Goal: Task Accomplishment & Management: Complete application form

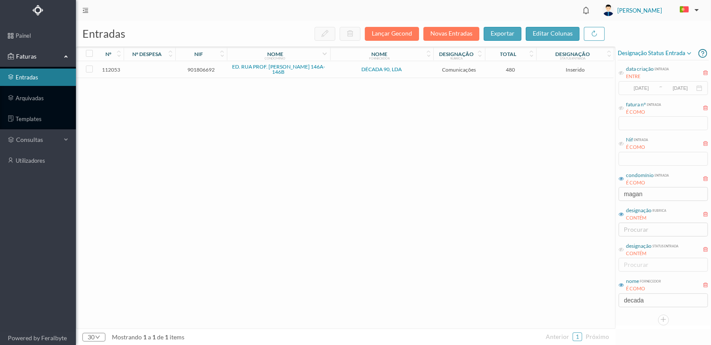
drag, startPoint x: 655, startPoint y: 195, endPoint x: 616, endPoint y: 194, distance: 38.6
click at [616, 194] on div "Designação status entrada data criação entrada ENTRE [DATE] ~ [DATE] fatura nº …" at bounding box center [663, 185] width 95 height 279
type input "pereir"
click at [28, 99] on link "arquivadas" at bounding box center [38, 97] width 76 height 17
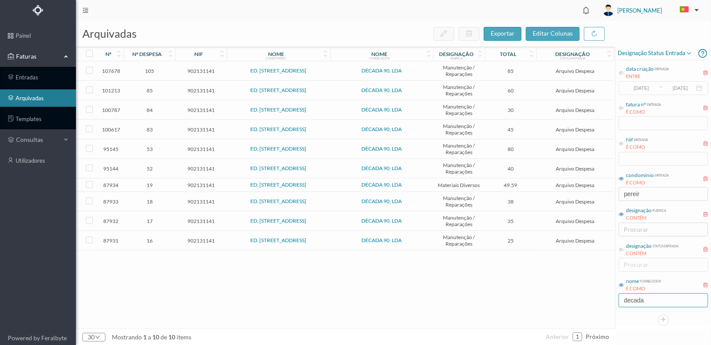
drag, startPoint x: 646, startPoint y: 301, endPoint x: 589, endPoint y: 302, distance: 56.9
click at [589, 302] on div "arquivadas exportar editar colunas nº nº despesa nif nome condomínio nome forne…" at bounding box center [393, 183] width 635 height 324
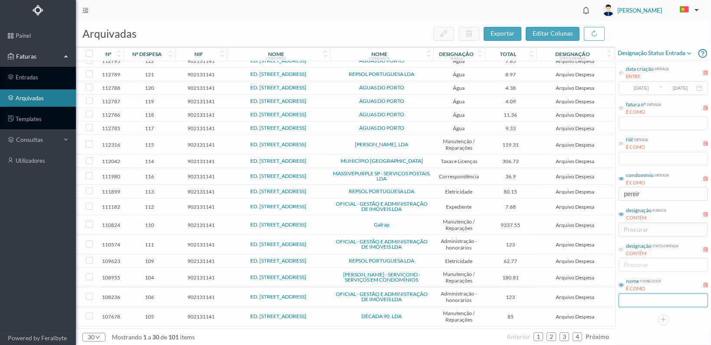
scroll to position [200, 0]
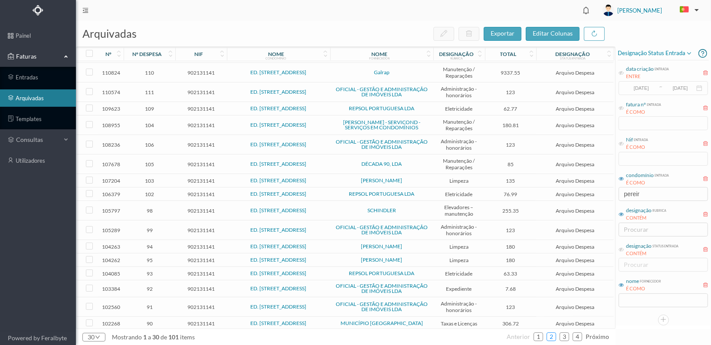
click at [552, 335] on link "2" at bounding box center [551, 336] width 9 height 13
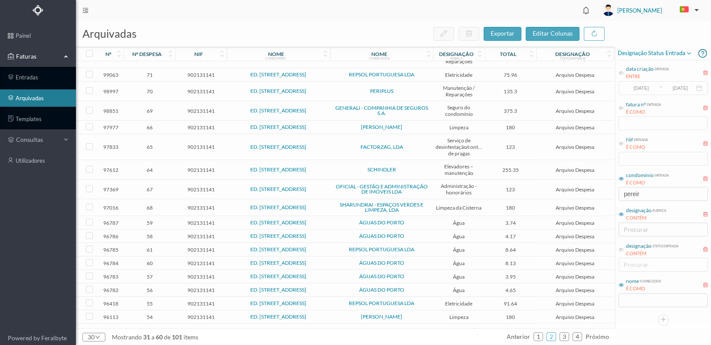
scroll to position [230, 0]
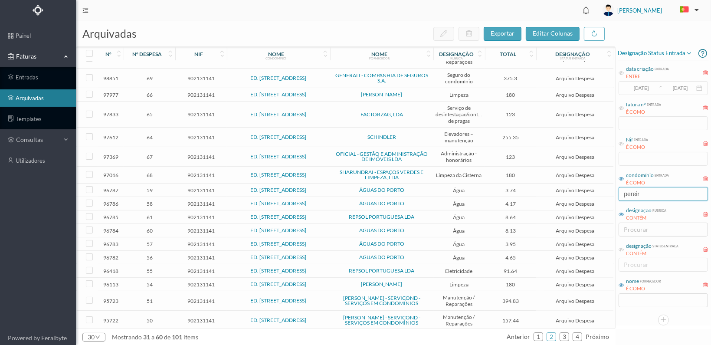
drag, startPoint x: 646, startPoint y: 191, endPoint x: 597, endPoint y: 191, distance: 48.6
click at [597, 191] on div "arquivadas exportar editar colunas nº nº despesa nif nome condomínio nome forne…" at bounding box center [393, 183] width 635 height 324
type input "paulo"
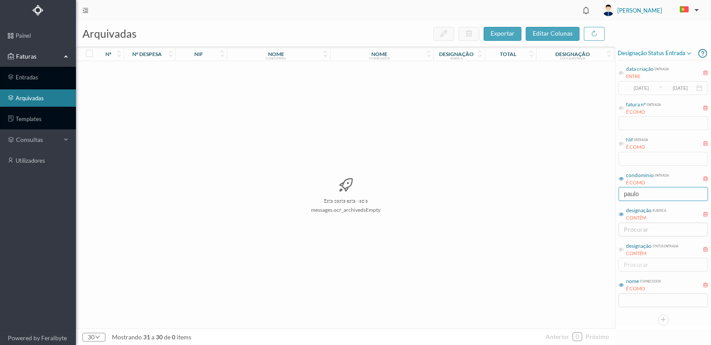
scroll to position [0, 0]
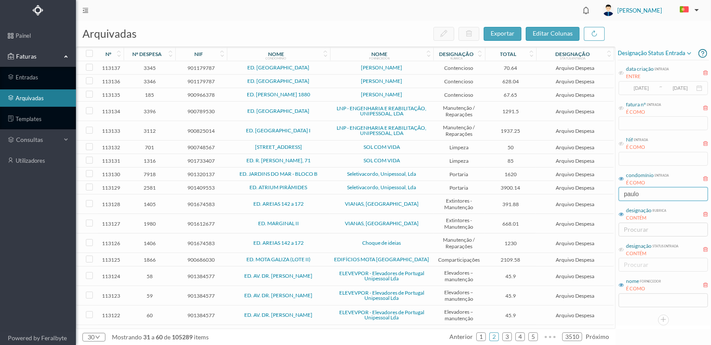
drag, startPoint x: 649, startPoint y: 193, endPoint x: 577, endPoint y: 188, distance: 72.2
click at [577, 188] on div "arquivadas exportar editar colunas nº nº despesa nif nome condomínio nome forne…" at bounding box center [393, 183] width 635 height 324
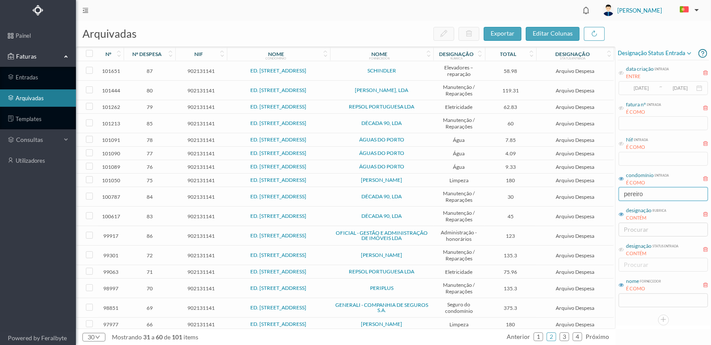
type input "pereiro"
click at [207, 285] on span "902131141" at bounding box center [200, 288] width 47 height 7
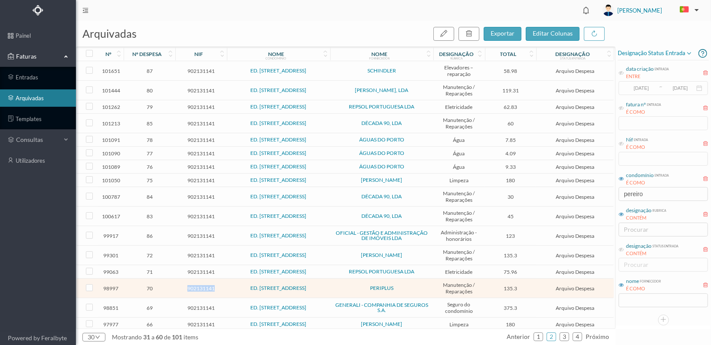
click at [207, 285] on span "902131141" at bounding box center [200, 288] width 47 height 7
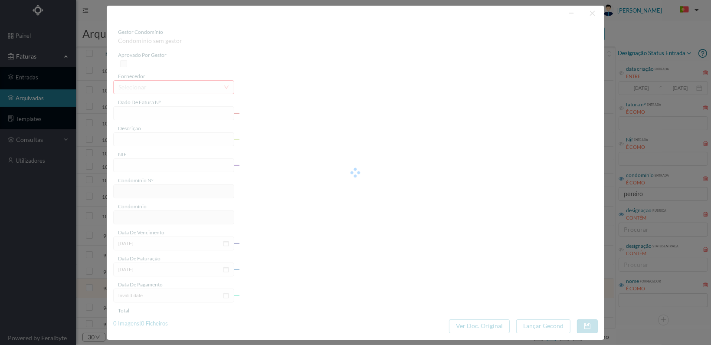
type input "FT 2023/437"
type input "Manutenção telhado"
type input "902131141"
type input "[DATE]"
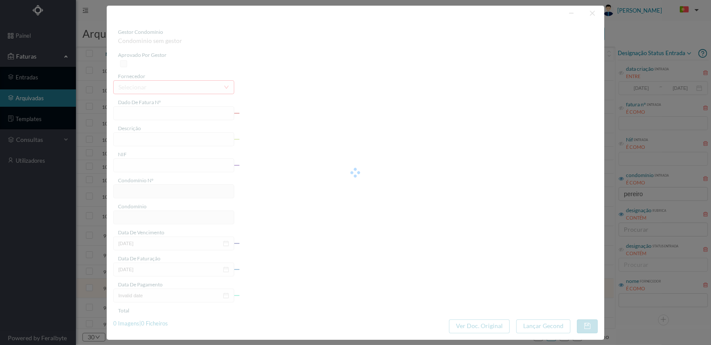
type input "[DATE]"
type input "135.30"
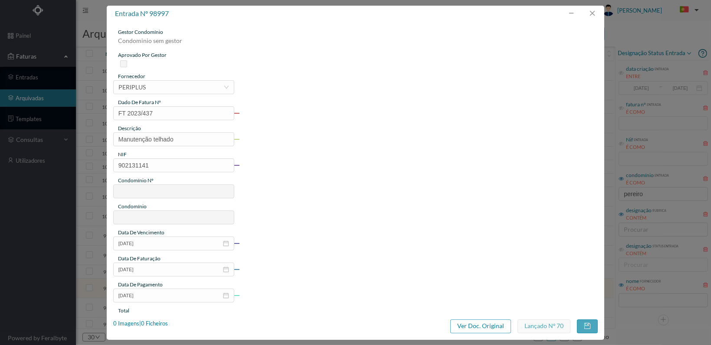
type input "763"
type input "ED. [STREET_ADDRESS]"
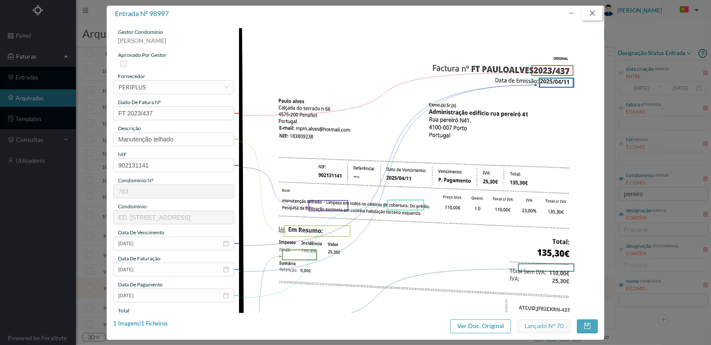
click at [591, 13] on button "button" at bounding box center [592, 14] width 21 height 14
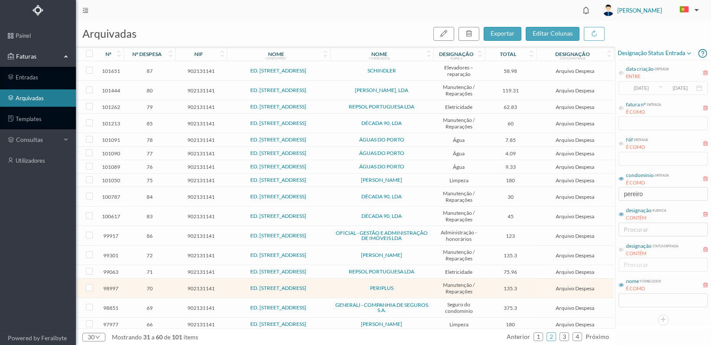
click at [198, 252] on span "902131141" at bounding box center [200, 255] width 47 height 7
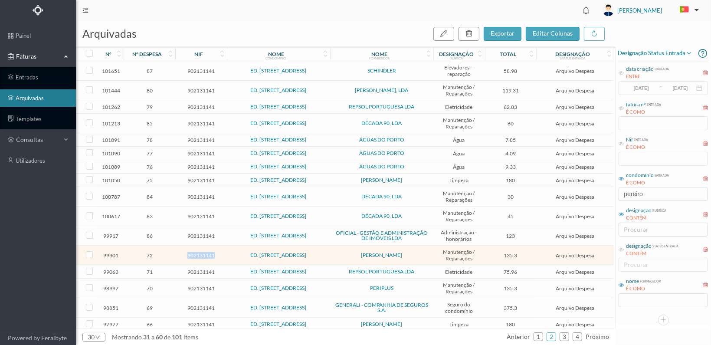
click at [198, 252] on span "902131141" at bounding box center [200, 255] width 47 height 7
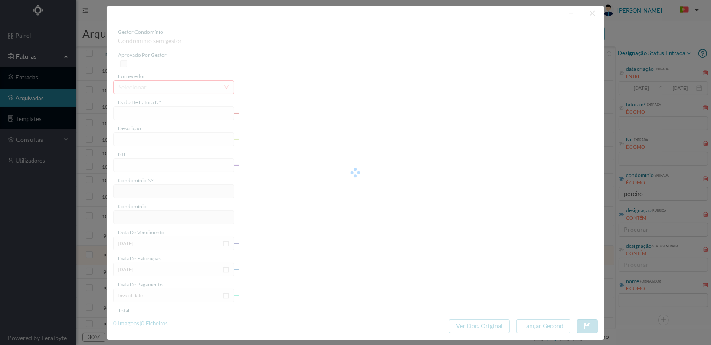
type input "FT2023/437"
type input "Manutenção telhado"
type input "902131141"
type input "[DATE]"
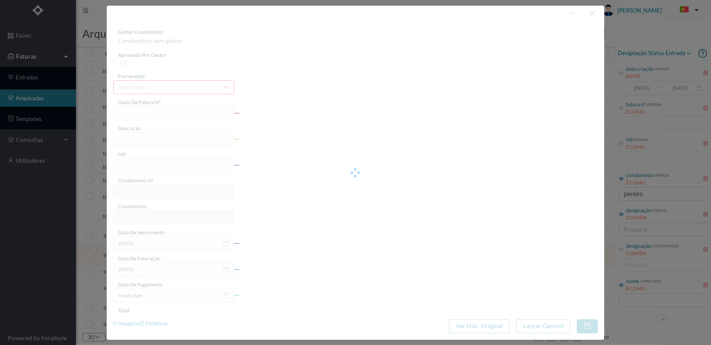
type input "[DATE]"
type input "135.30"
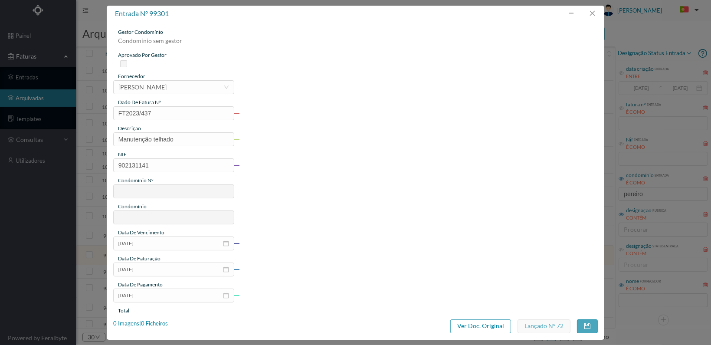
type input "763"
type input "ED. [STREET_ADDRESS]"
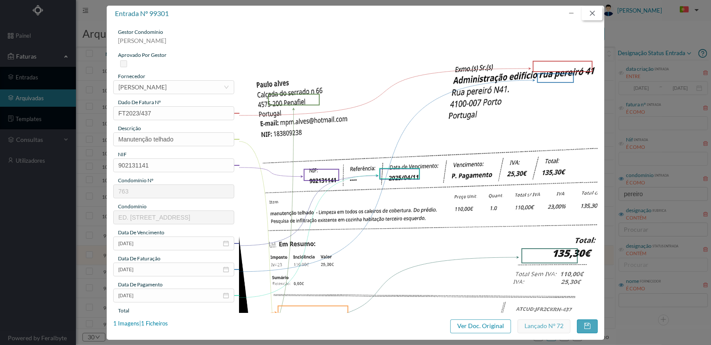
click at [591, 14] on button "button" at bounding box center [592, 14] width 21 height 14
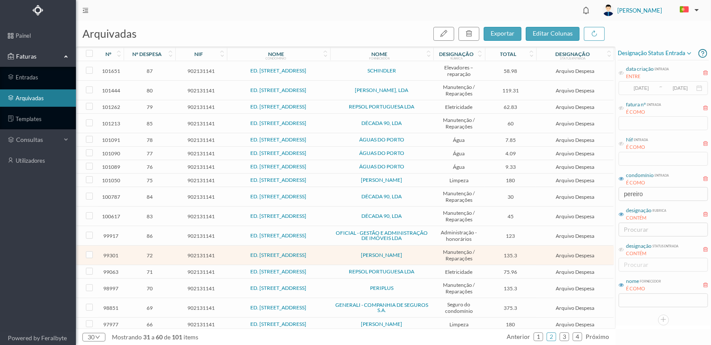
click at [201, 285] on span "902131141" at bounding box center [200, 288] width 47 height 7
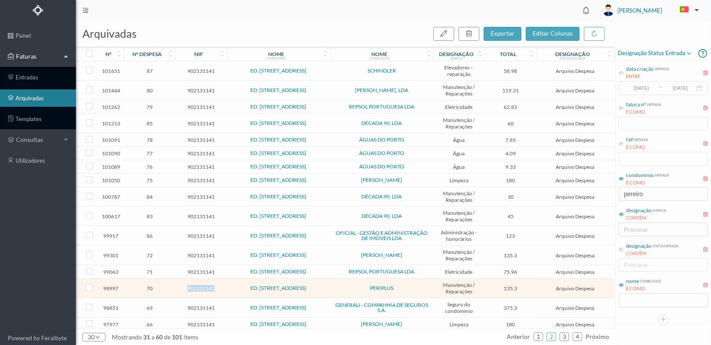
click at [201, 285] on span "902131141" at bounding box center [200, 288] width 47 height 7
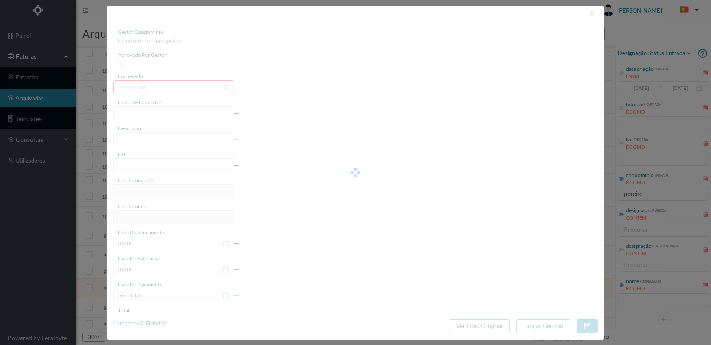
type input "FT 2023/437"
type input "Manutenção telhado"
type input "902131141"
type input "[DATE]"
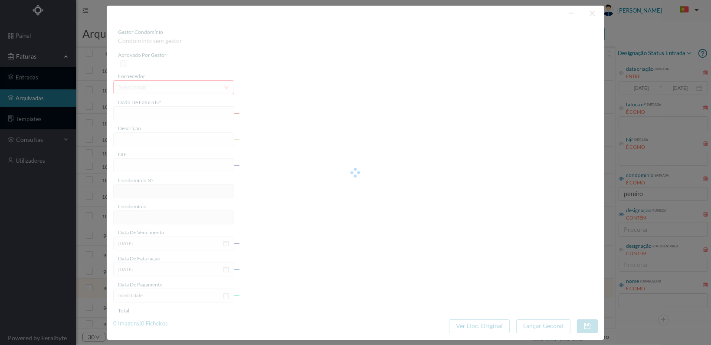
type input "[DATE]"
type input "135.30"
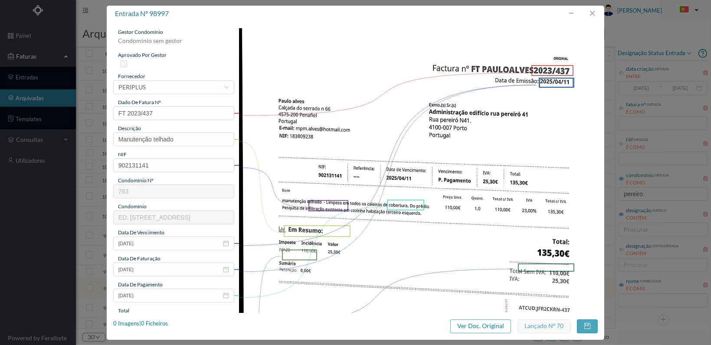
type input "763"
type input "ED. [STREET_ADDRESS]"
click at [593, 13] on button "button" at bounding box center [592, 14] width 21 height 14
